Goal: Information Seeking & Learning: Understand process/instructions

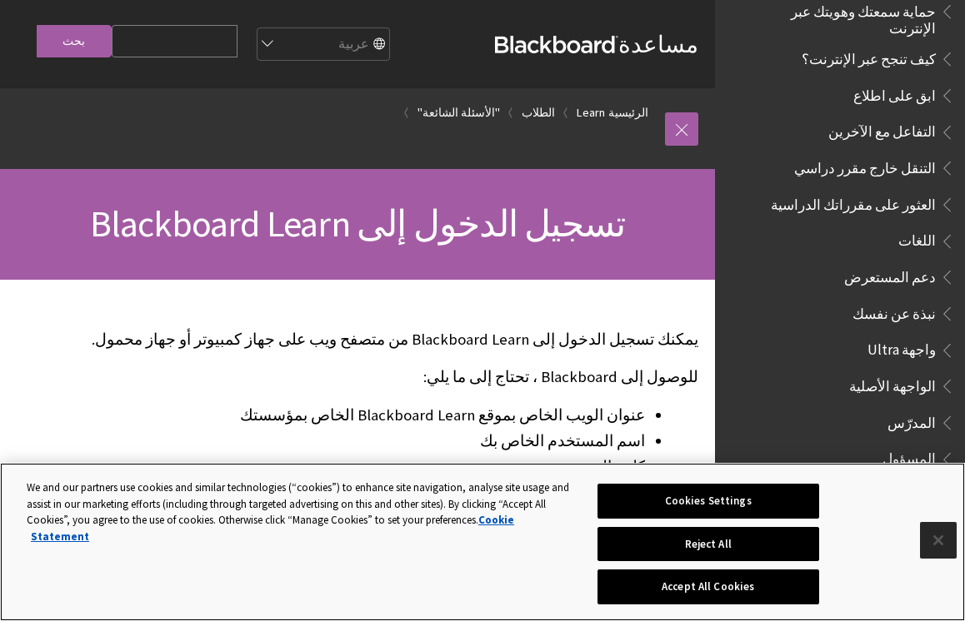
click at [942, 546] on button "Close" at bounding box center [938, 540] width 37 height 37
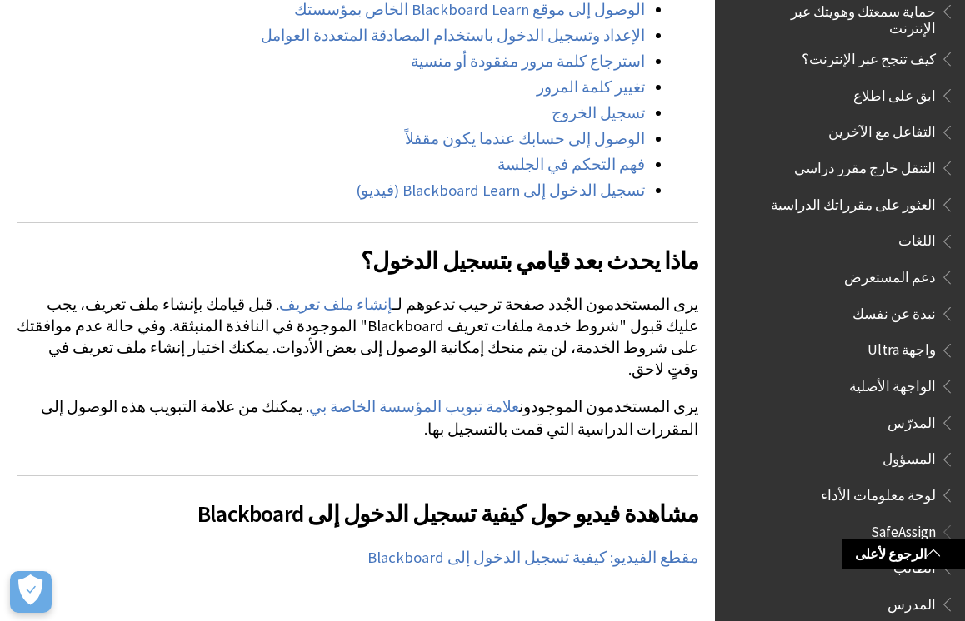
scroll to position [874, 0]
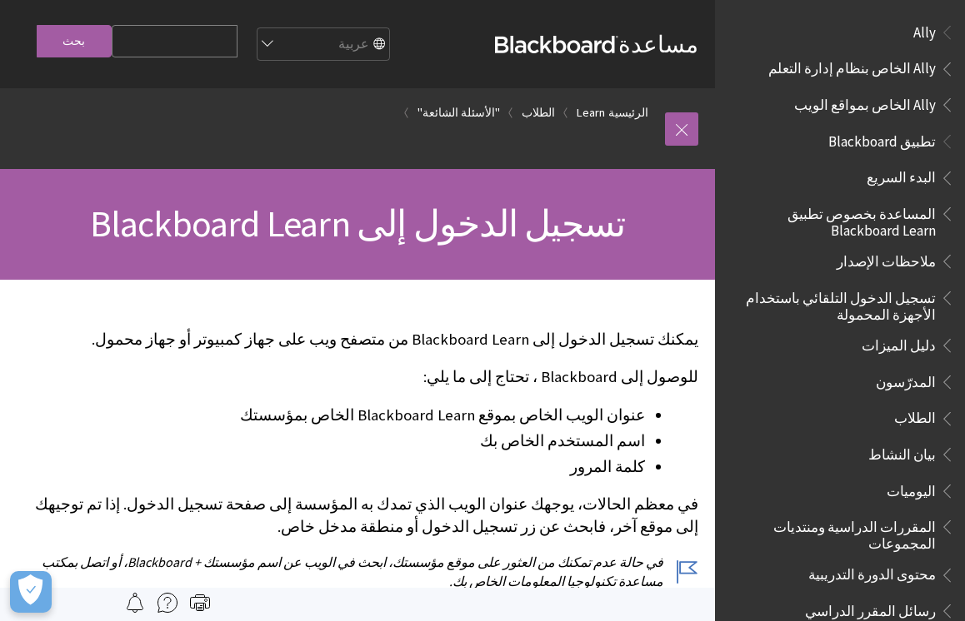
scroll to position [1317, 0]
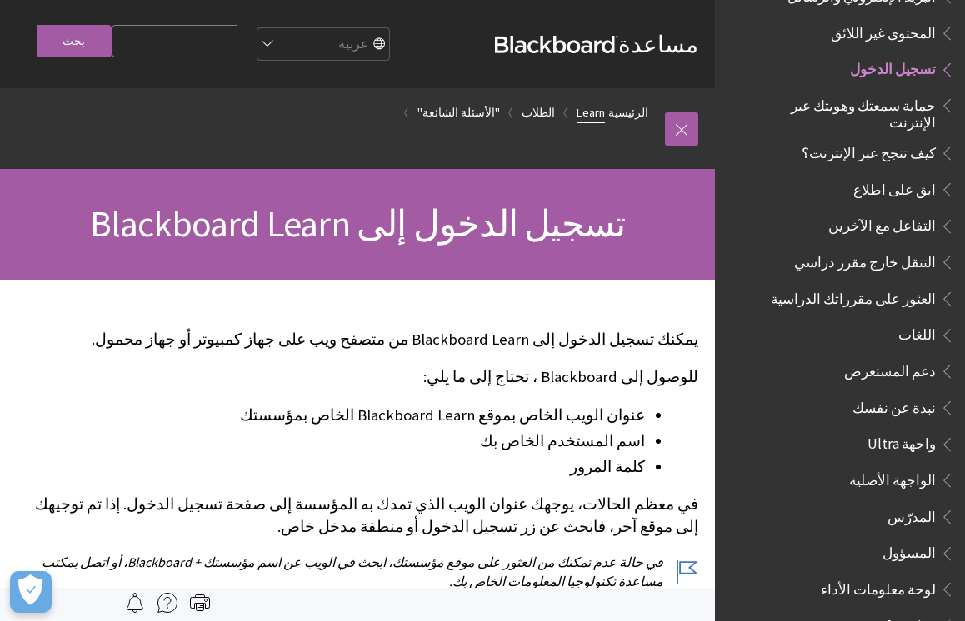
click at [605, 114] on link "Learn" at bounding box center [590, 112] width 28 height 21
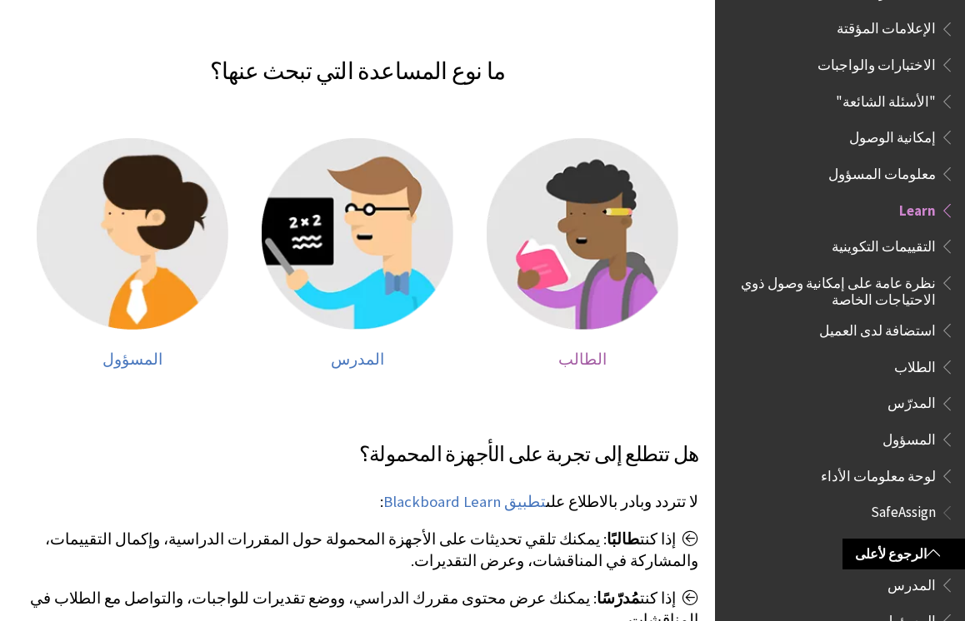
scroll to position [284, 0]
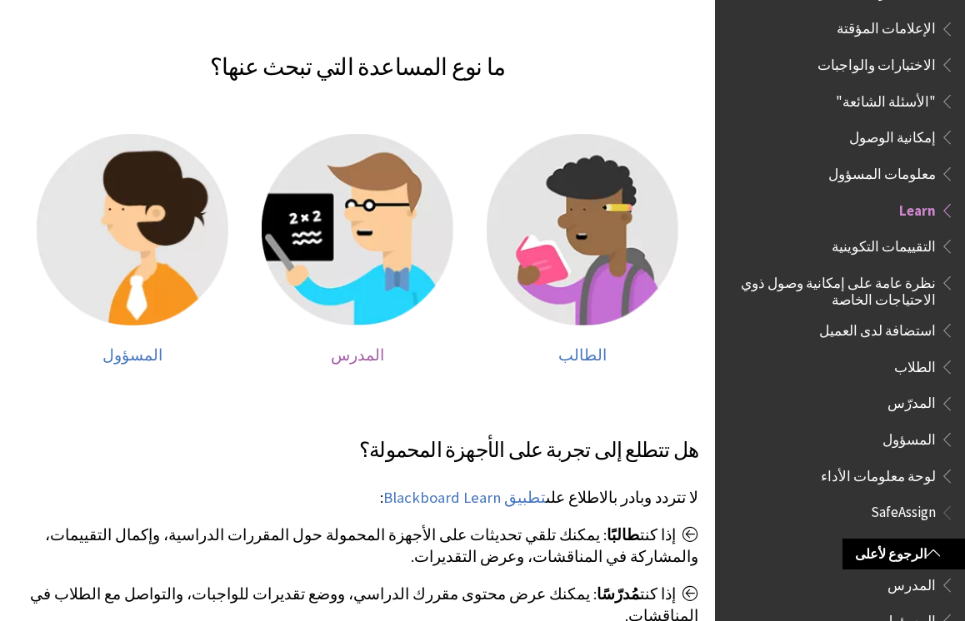
click at [396, 195] on img at bounding box center [358, 230] width 192 height 192
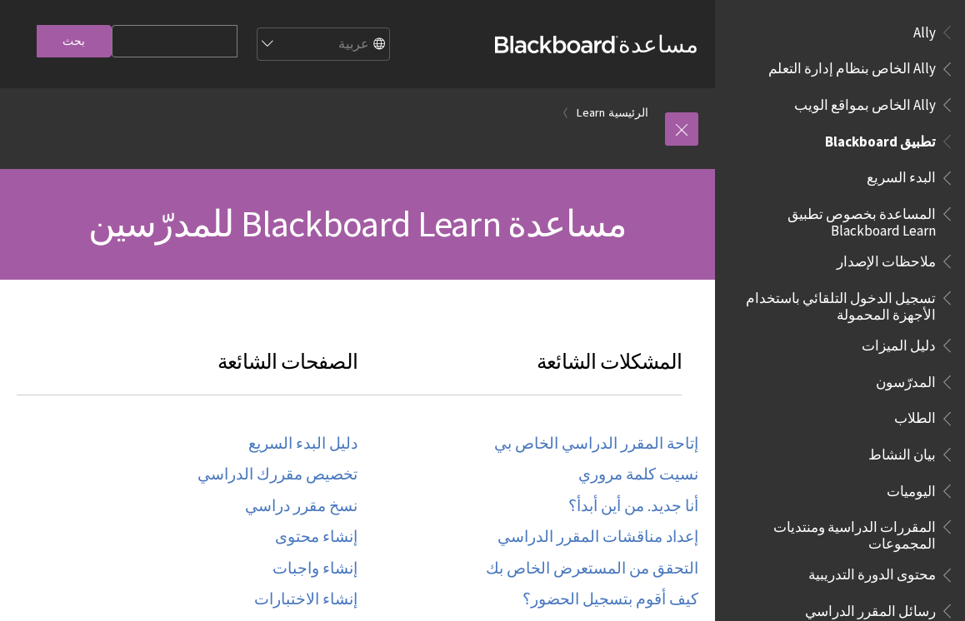
click at [900, 177] on span "البدء السريع" at bounding box center [900, 175] width 69 height 22
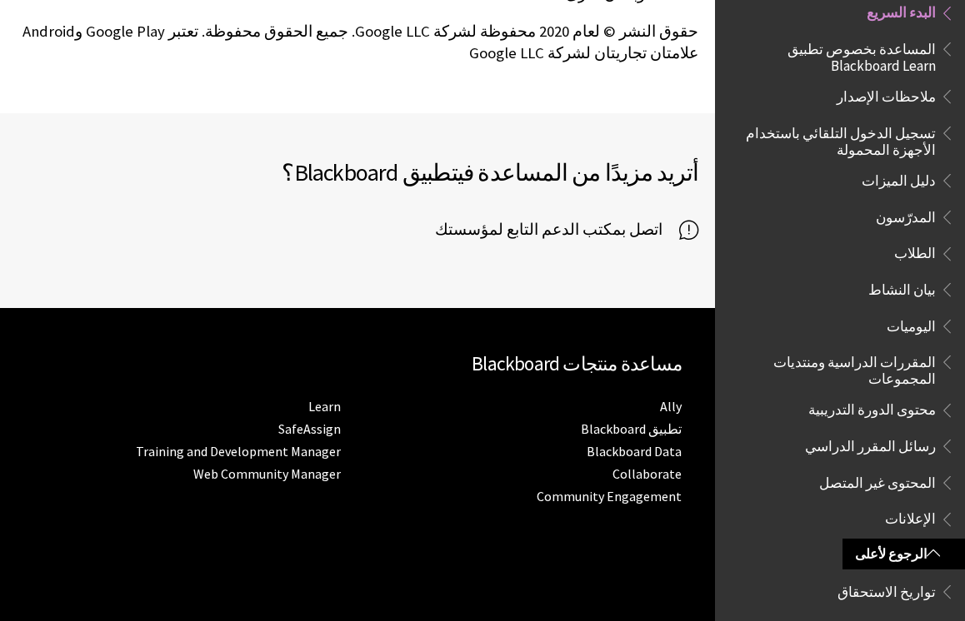
scroll to position [3266, 0]
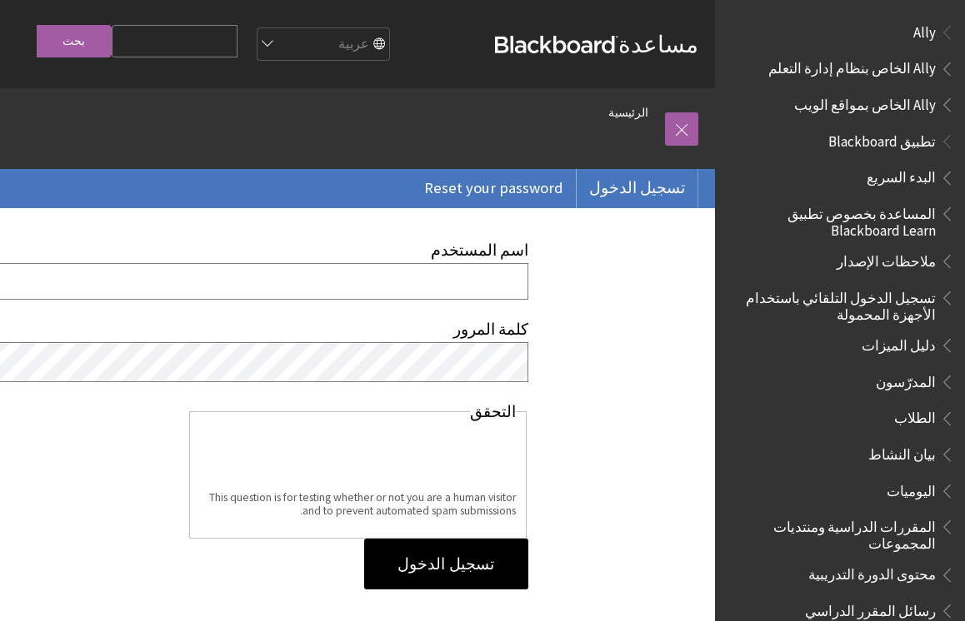
click at [507, 299] on input "اسم المستخدم" at bounding box center [238, 281] width 580 height 36
type input "[EMAIL_ADDRESS][DOMAIN_NAME]"
click at [454, 569] on input "تسجيل الدخول" at bounding box center [445, 565] width 163 height 52
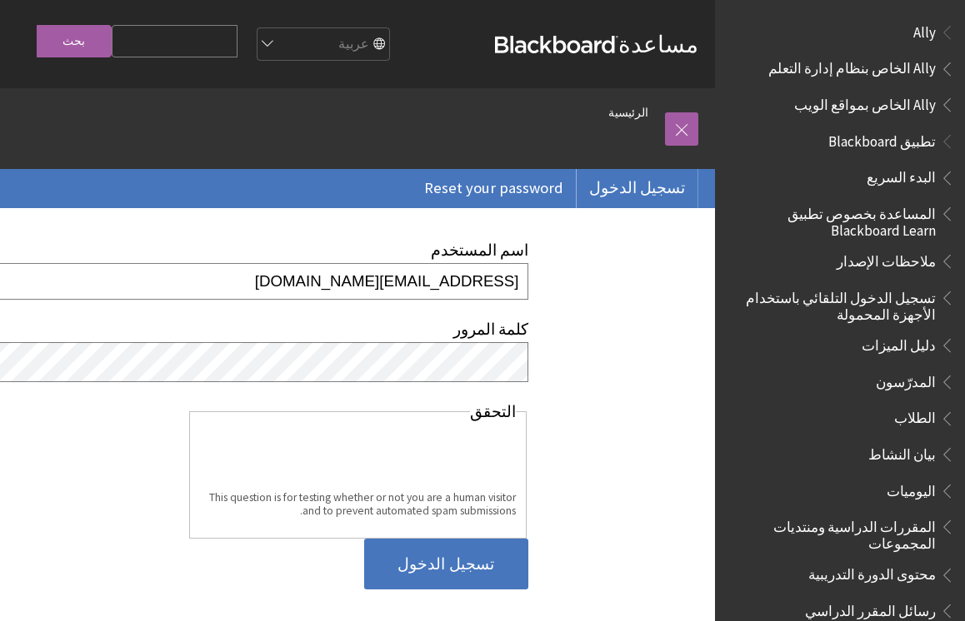
click at [484, 575] on input "تسجيل الدخول" at bounding box center [445, 565] width 163 height 52
click at [475, 570] on input "تسجيل الدخول" at bounding box center [445, 565] width 163 height 52
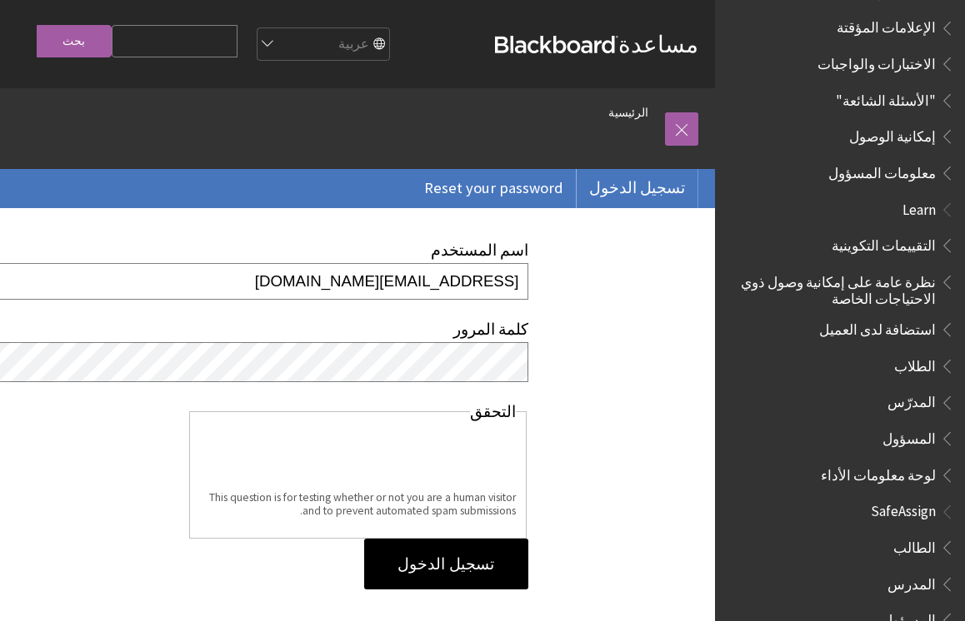
scroll to position [874, 0]
click at [910, 571] on span "المدرس" at bounding box center [911, 582] width 48 height 22
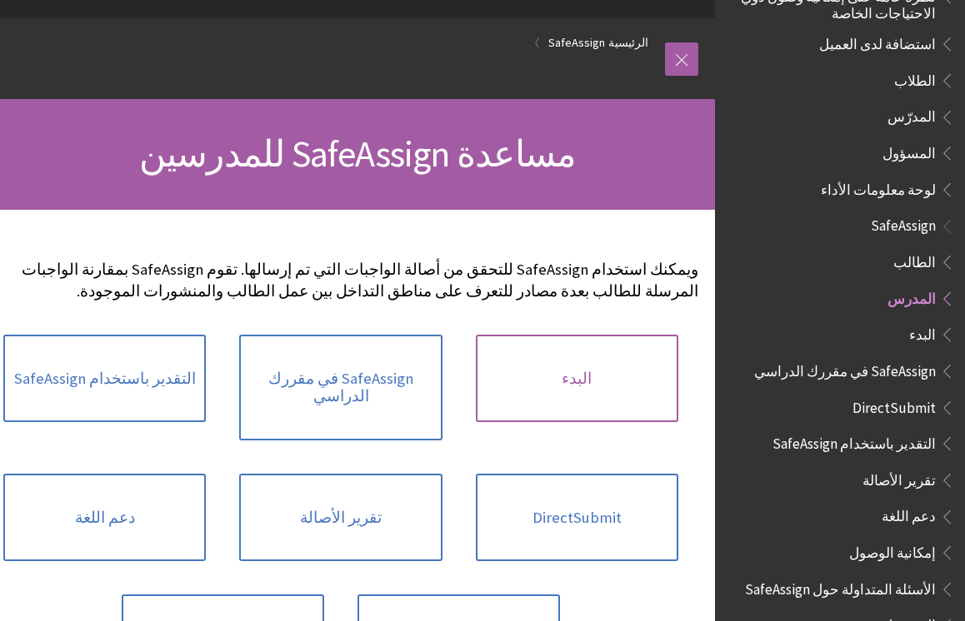
scroll to position [72, 0]
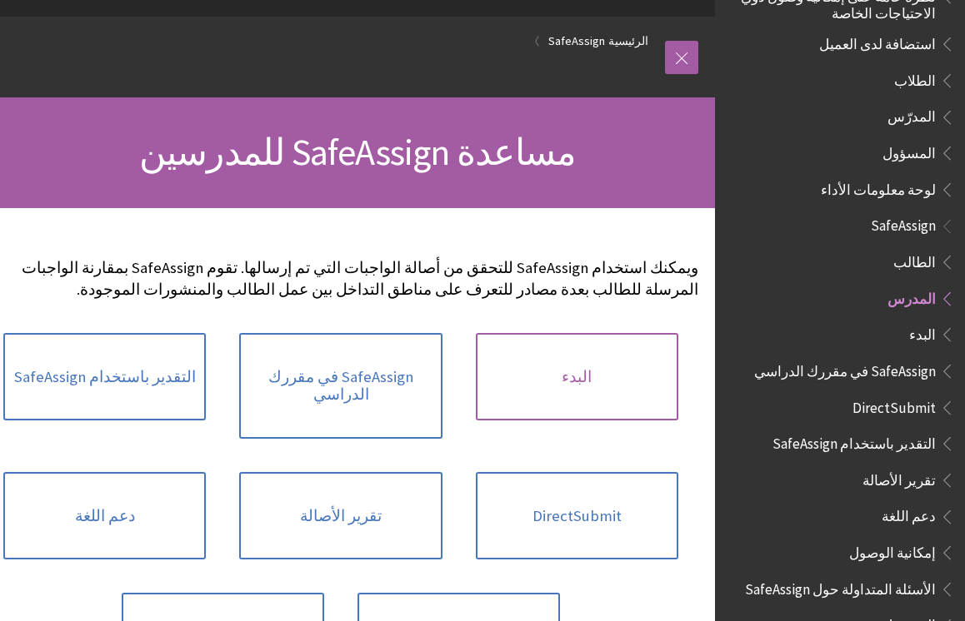
click at [604, 359] on link "البدء" at bounding box center [577, 377] width 202 height 88
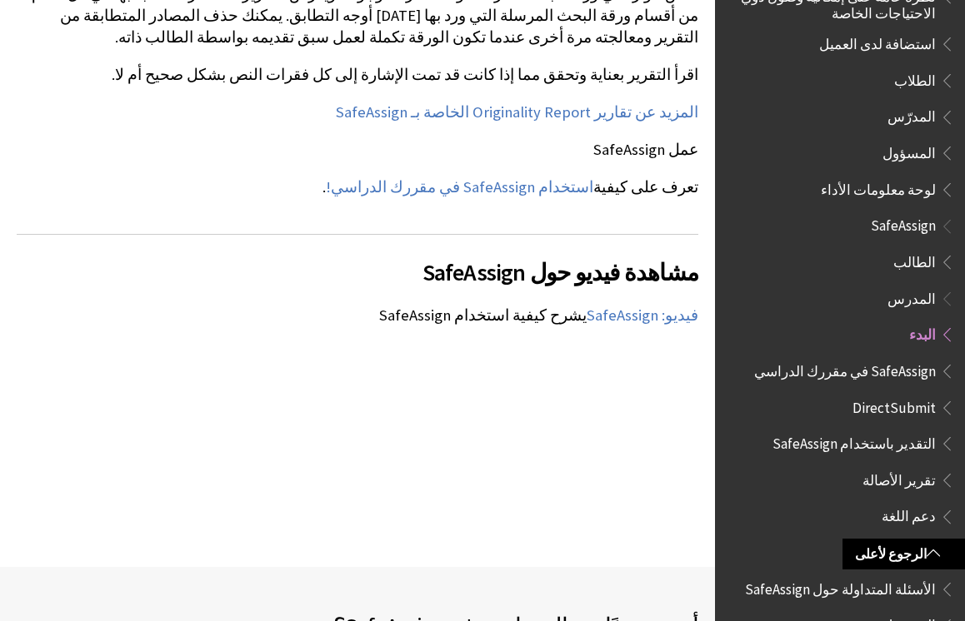
scroll to position [2019, 0]
